Goal: Task Accomplishment & Management: Manage account settings

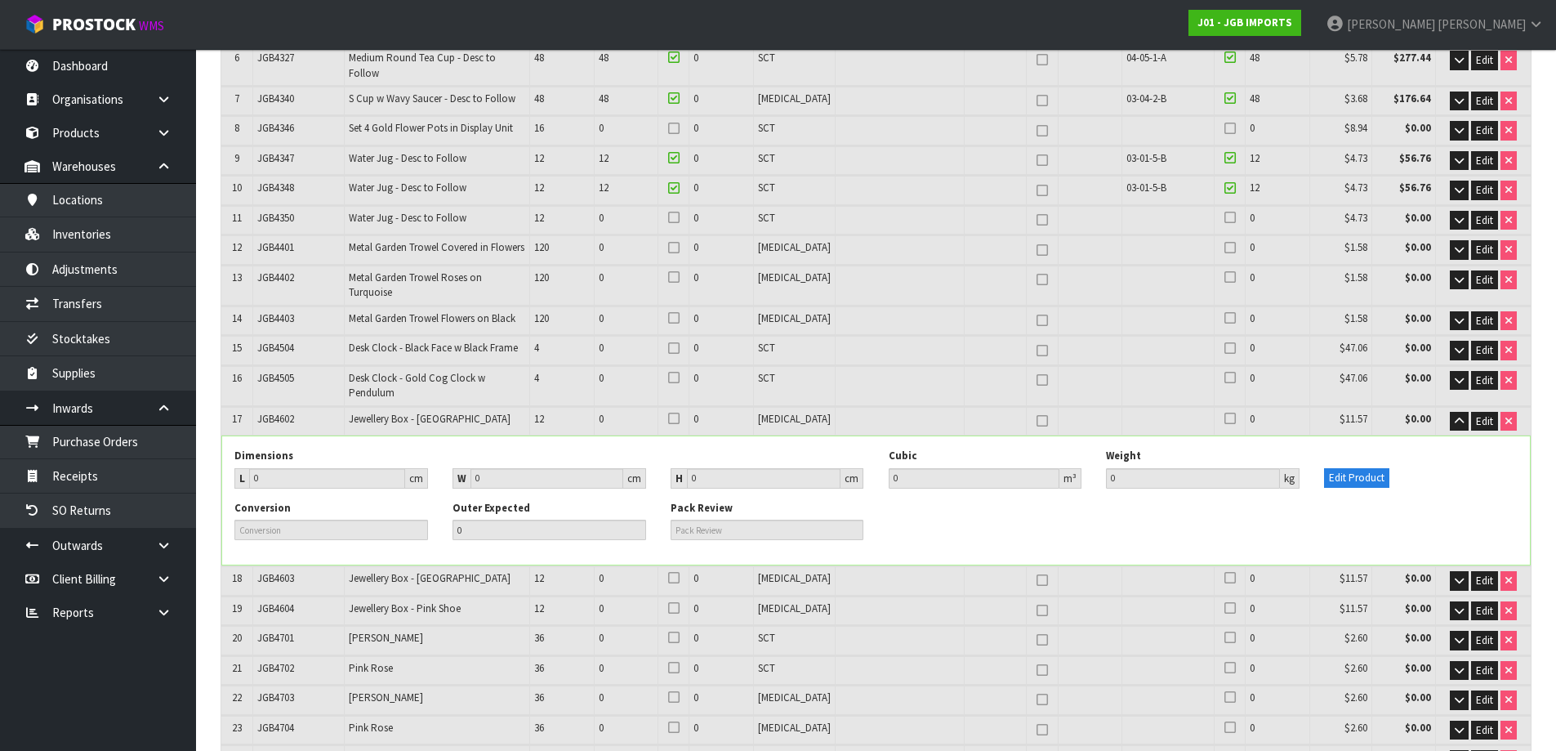
scroll to position [449, 0]
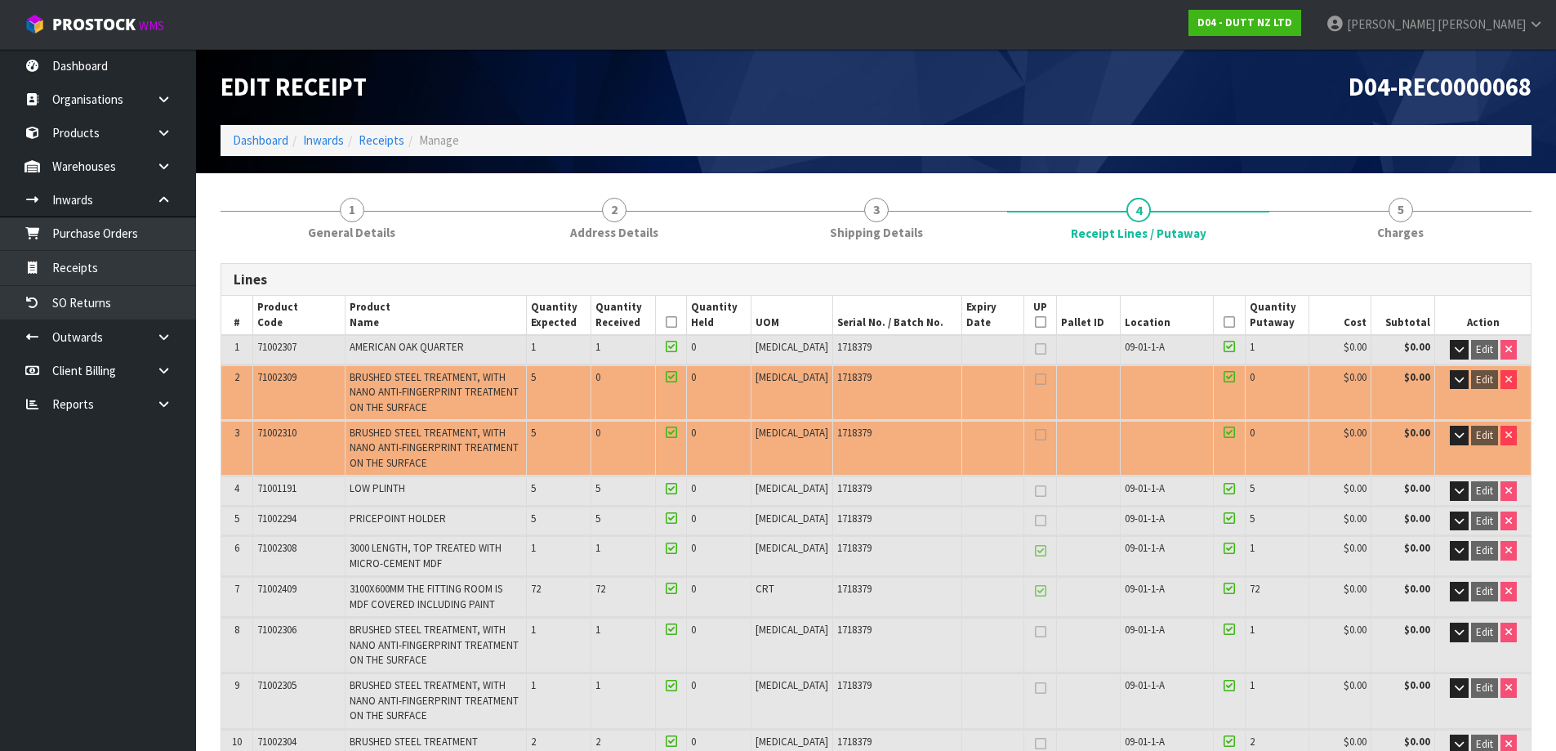
scroll to position [82, 0]
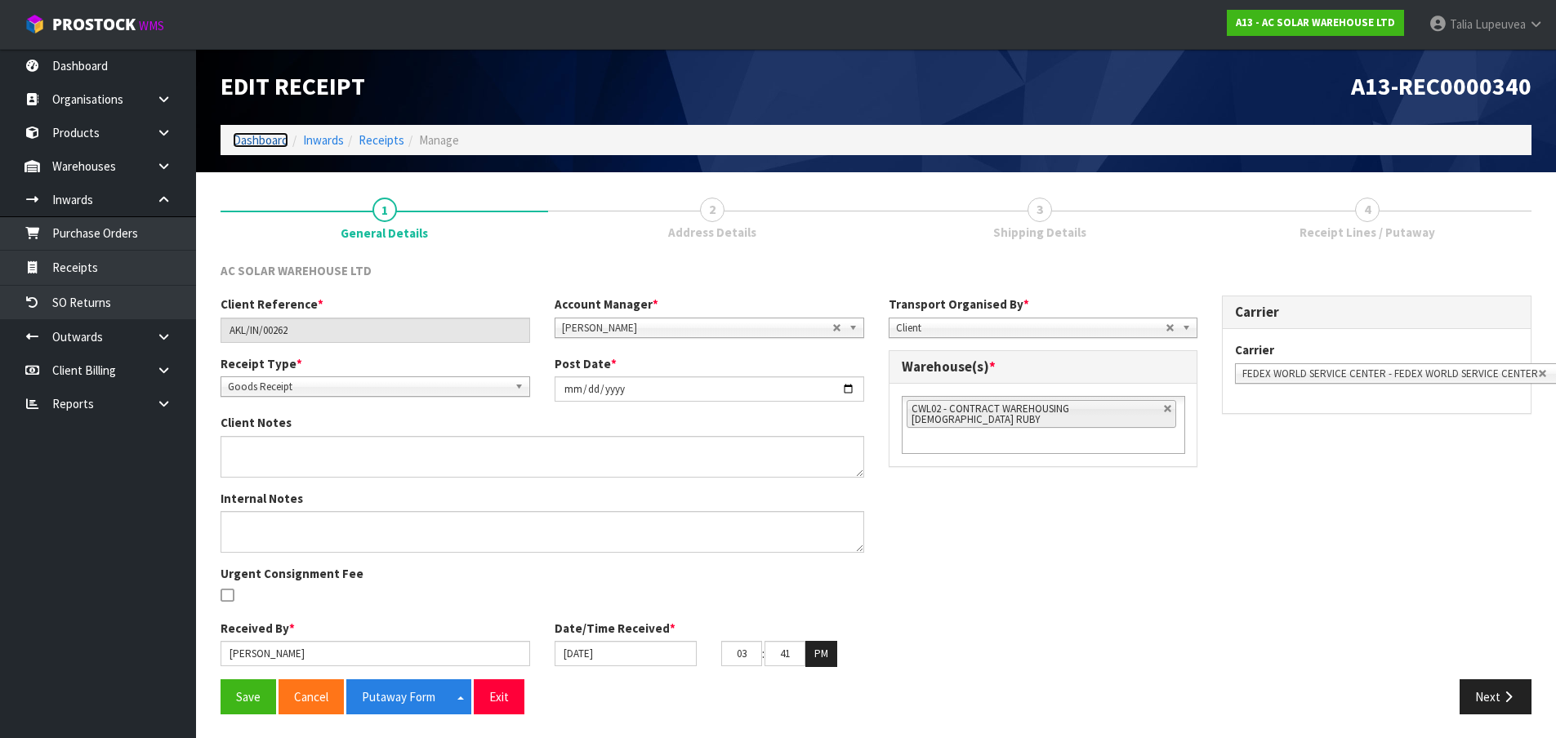
click at [261, 141] on link "Dashboard" at bounding box center [261, 140] width 56 height 16
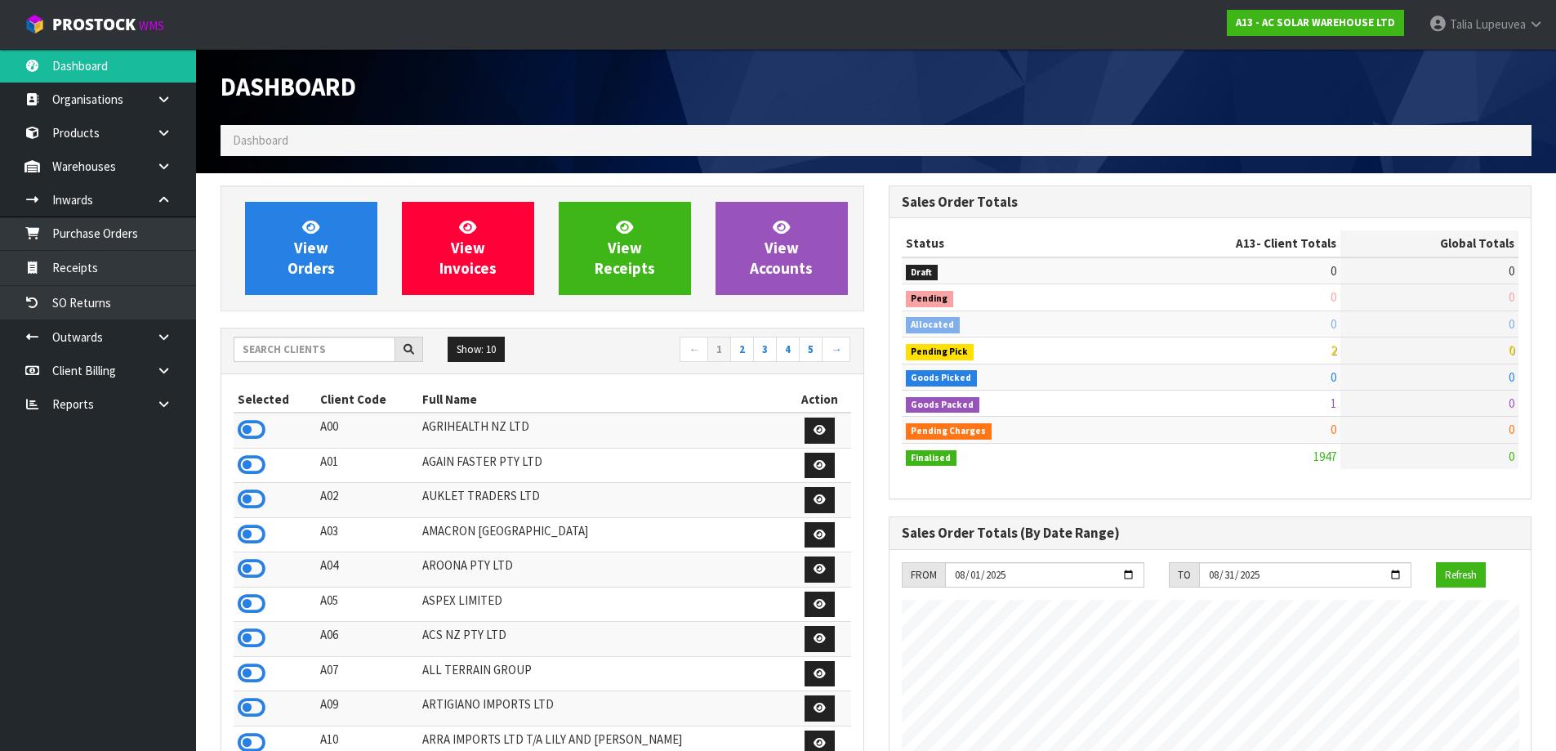
scroll to position [1272, 667]
click at [1513, 23] on span "Lupeuvea" at bounding box center [1500, 24] width 51 height 16
click at [1500, 59] on link "Logout" at bounding box center [1490, 65] width 129 height 22
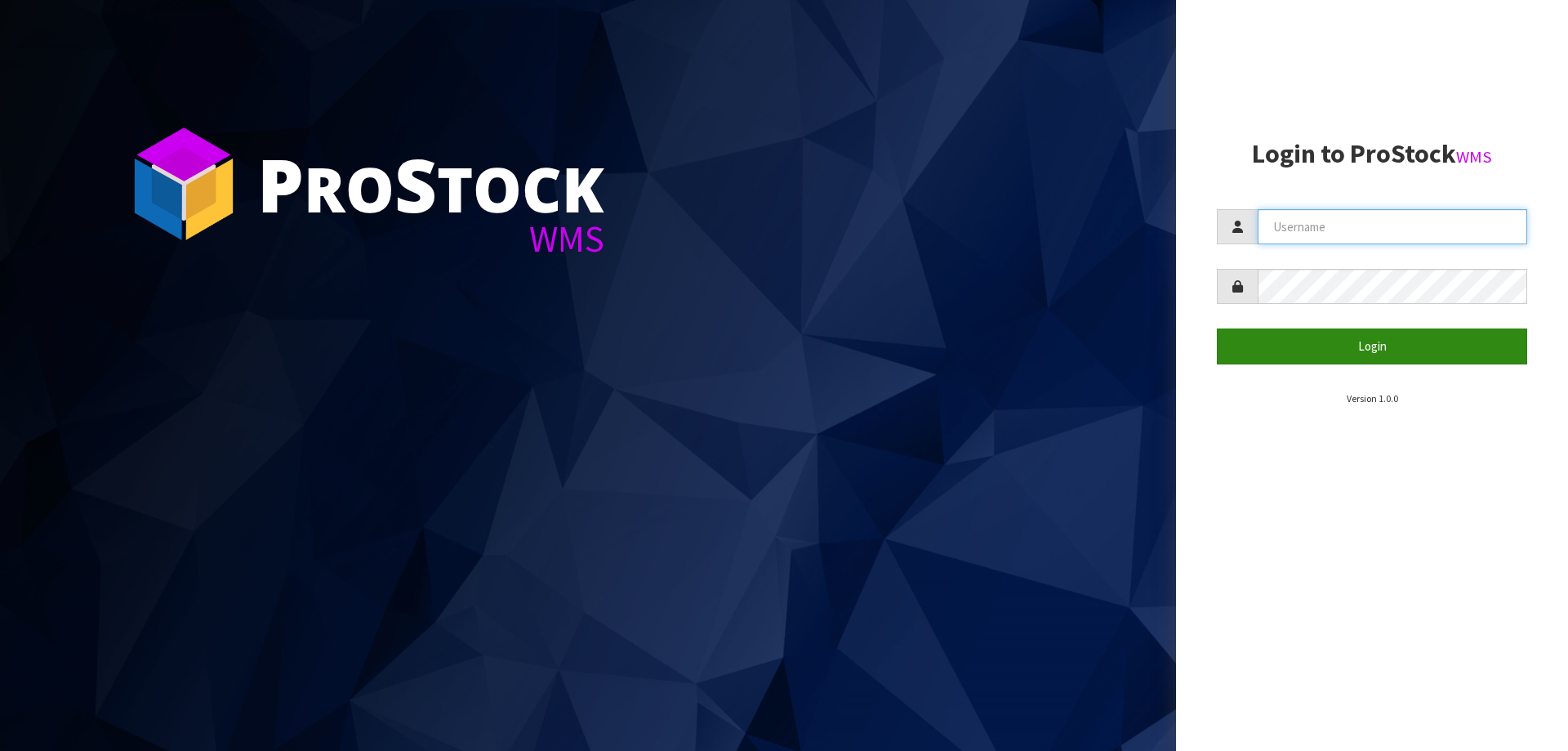
type input "[PERSON_NAME]"
click at [1317, 352] on button "Login" at bounding box center [1372, 345] width 310 height 35
